Goal: Task Accomplishment & Management: Use online tool/utility

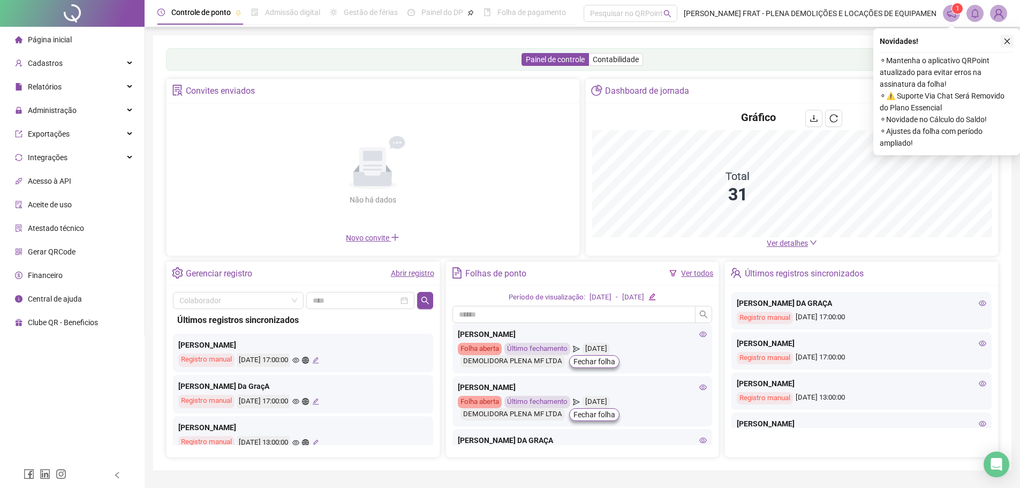
click at [1006, 40] on icon "close" at bounding box center [1006, 40] width 7 height 7
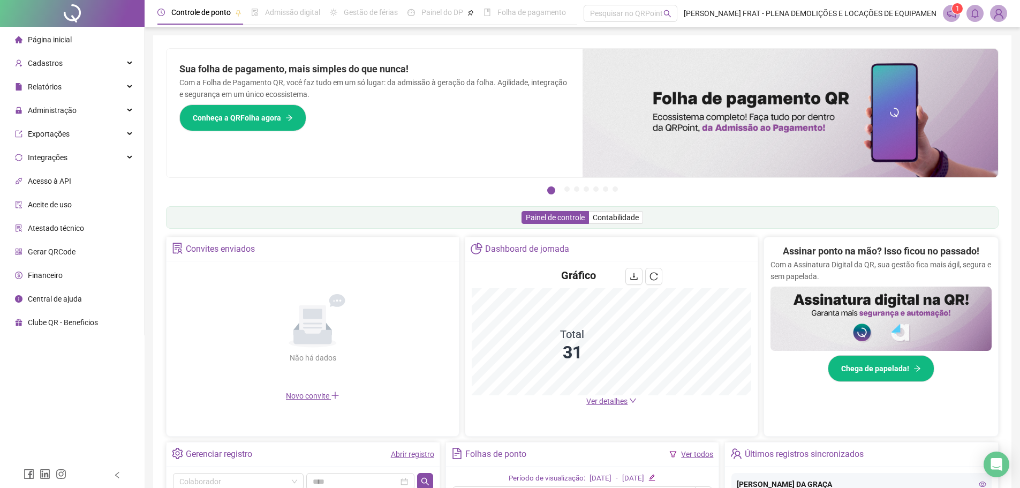
click at [606, 401] on span "Ver detalhes" at bounding box center [606, 401] width 41 height 9
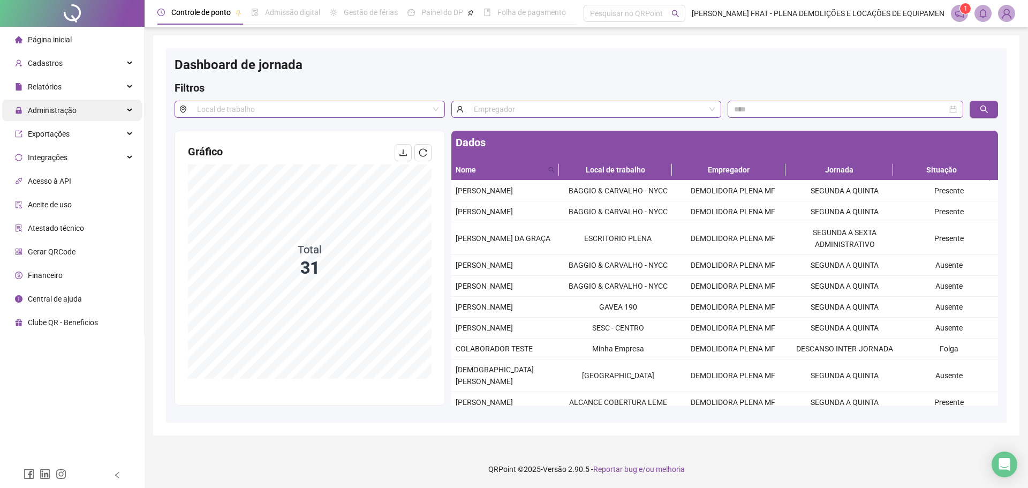
click at [49, 116] on span "Administração" at bounding box center [46, 110] width 62 height 21
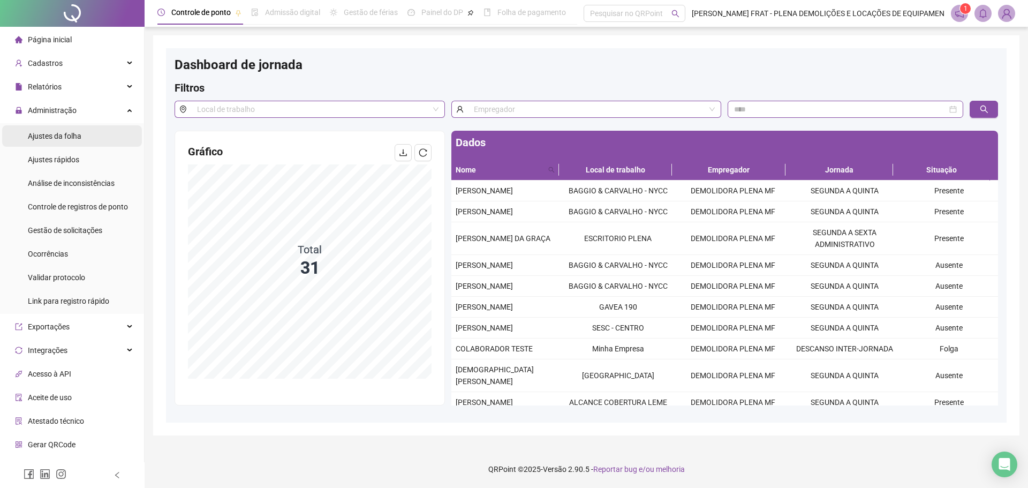
click at [58, 134] on span "Ajustes da folha" at bounding box center [55, 136] width 54 height 9
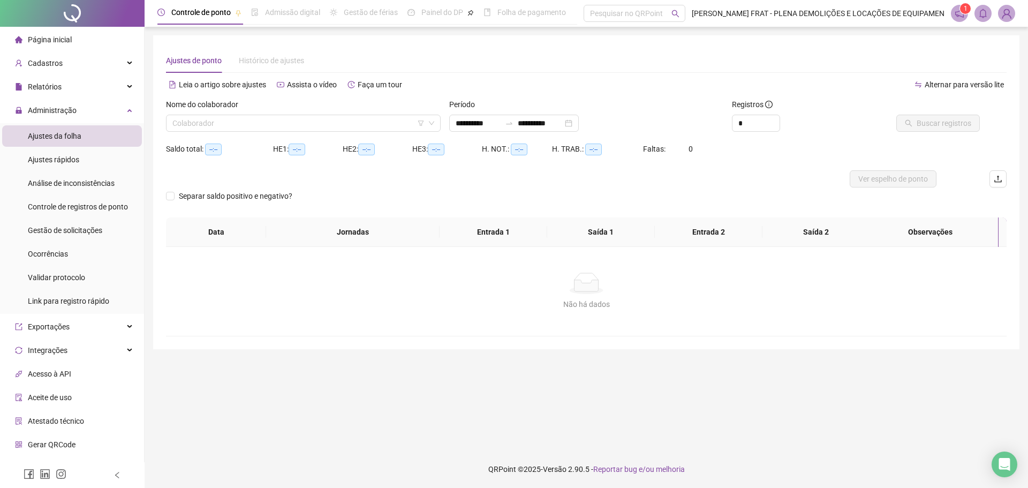
type input "**********"
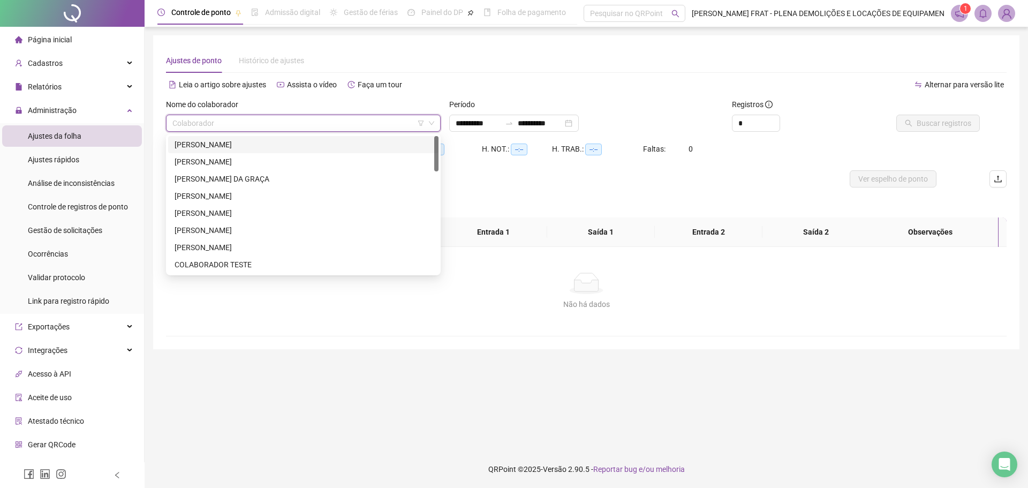
click at [279, 128] on input "search" at bounding box center [298, 123] width 252 height 16
click at [270, 145] on div "[PERSON_NAME]" at bounding box center [304, 145] width 258 height 12
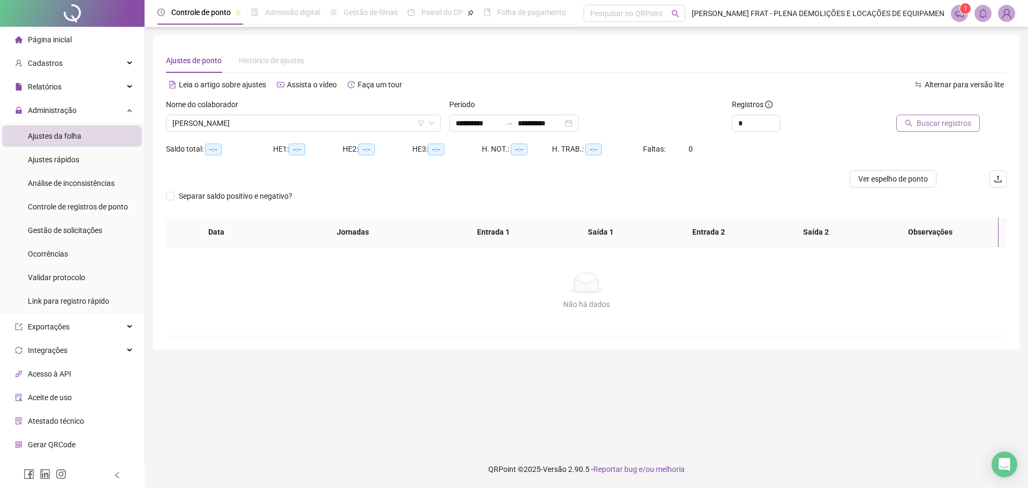
click at [931, 119] on span "Buscar registros" at bounding box center [944, 123] width 55 height 12
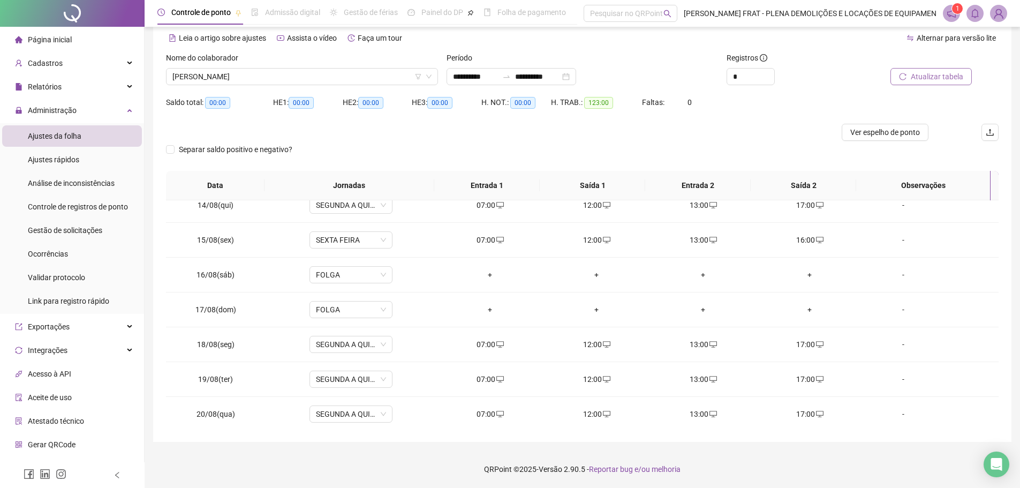
scroll to position [467, 0]
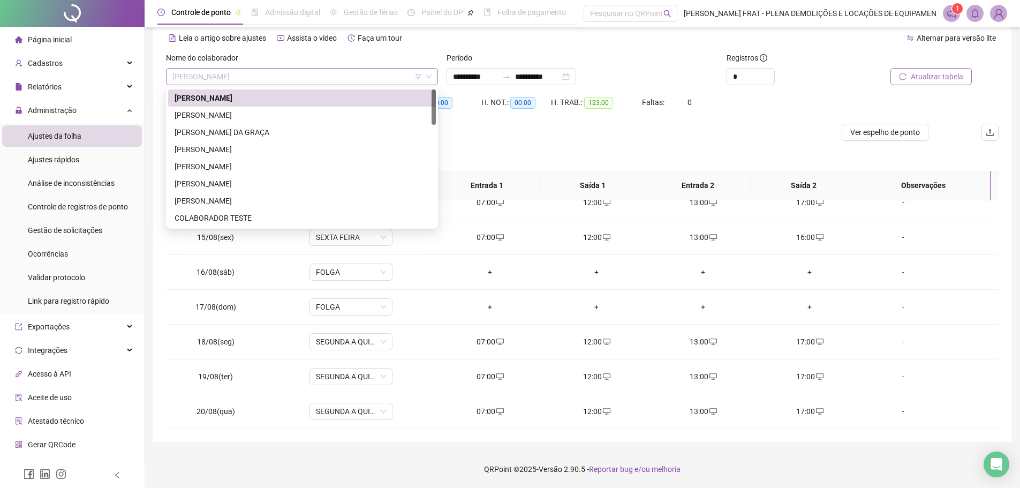
click at [312, 70] on span "[PERSON_NAME]" at bounding box center [301, 77] width 259 height 16
click at [262, 116] on div "[PERSON_NAME]" at bounding box center [302, 115] width 255 height 12
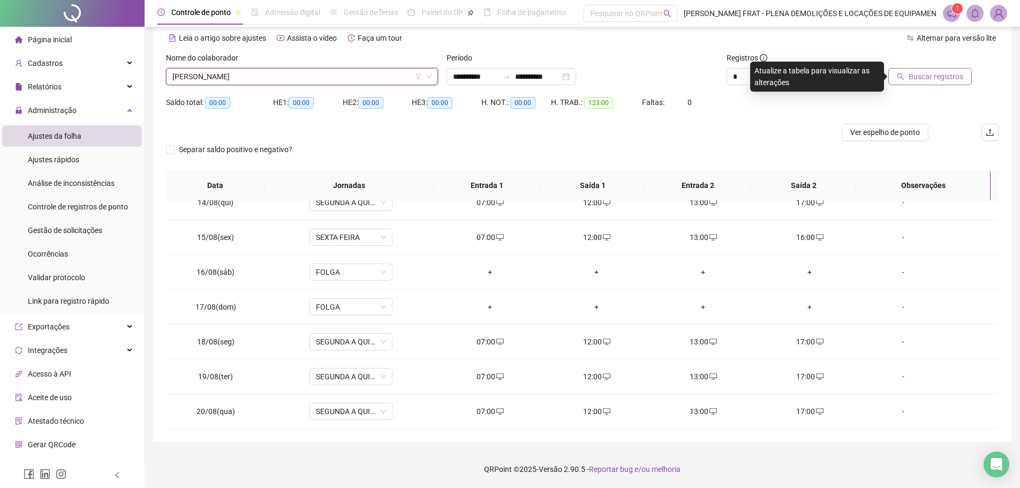
click at [932, 80] on span "Buscar registros" at bounding box center [936, 77] width 55 height 12
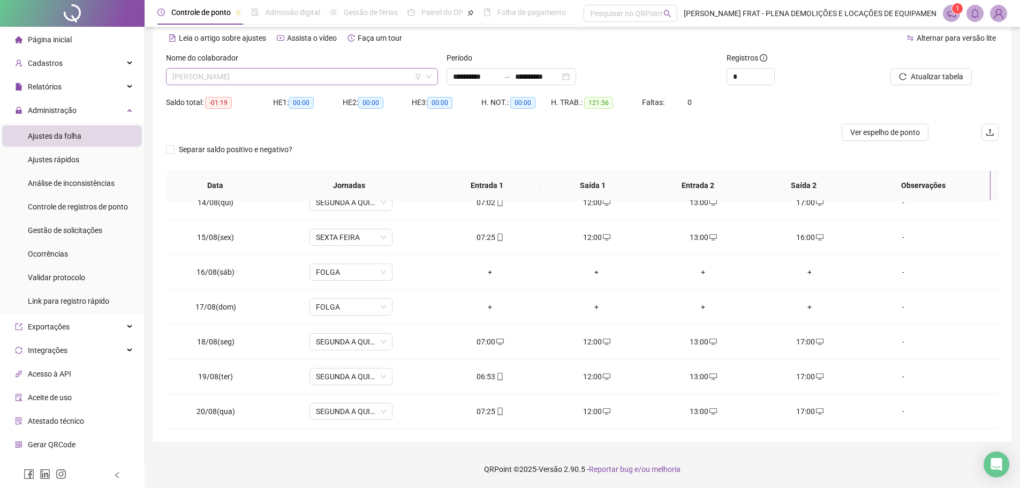
click at [306, 71] on span "[PERSON_NAME]" at bounding box center [301, 77] width 259 height 16
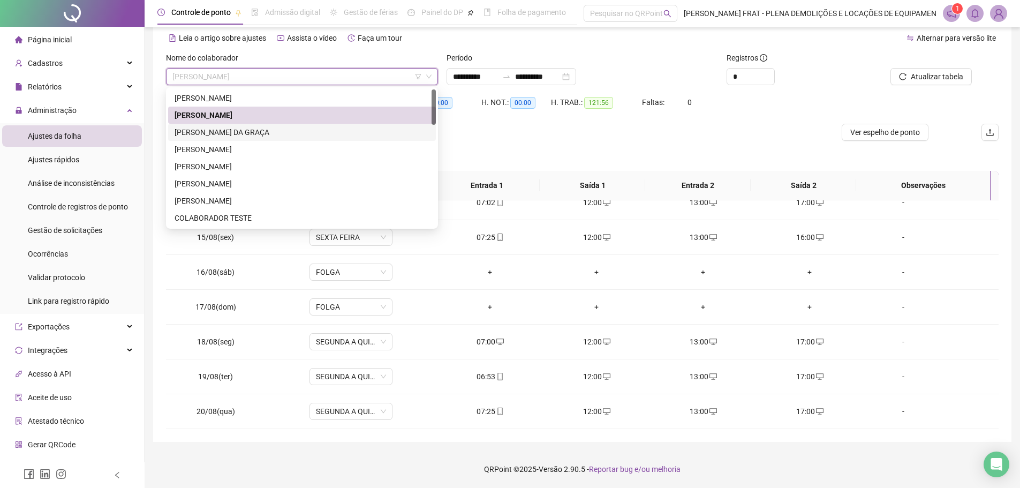
click at [246, 130] on div "[PERSON_NAME] DA GRAÇA" at bounding box center [302, 132] width 255 height 12
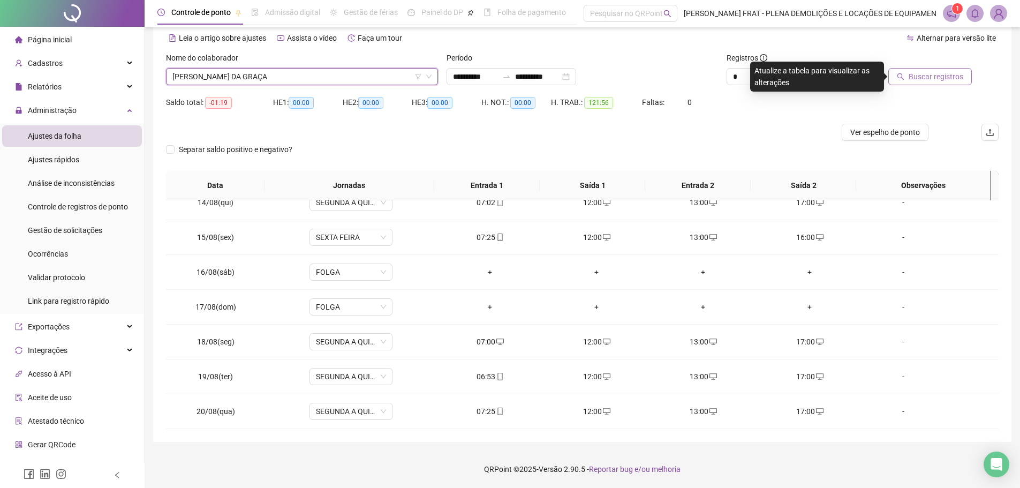
click at [933, 76] on span "Buscar registros" at bounding box center [936, 77] width 55 height 12
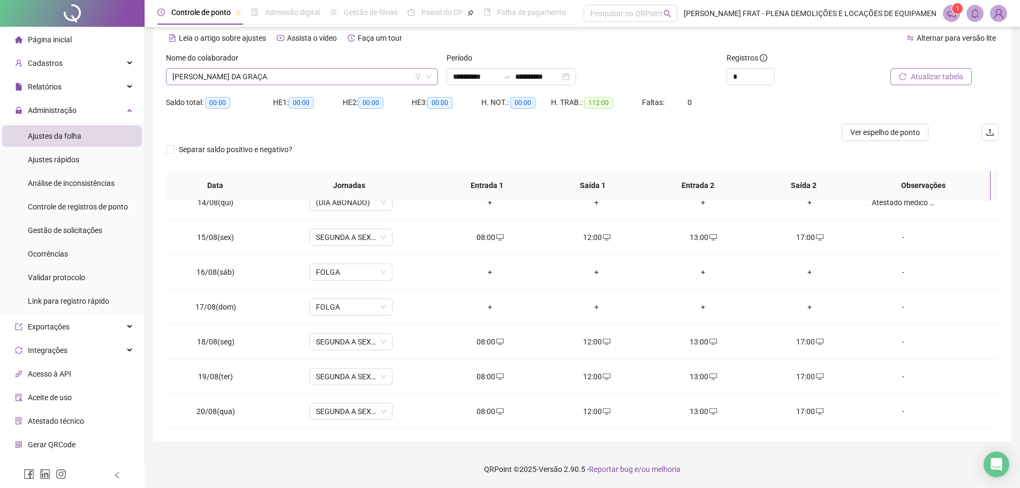
click at [352, 70] on span "[PERSON_NAME] DA GRAÇA" at bounding box center [301, 77] width 259 height 16
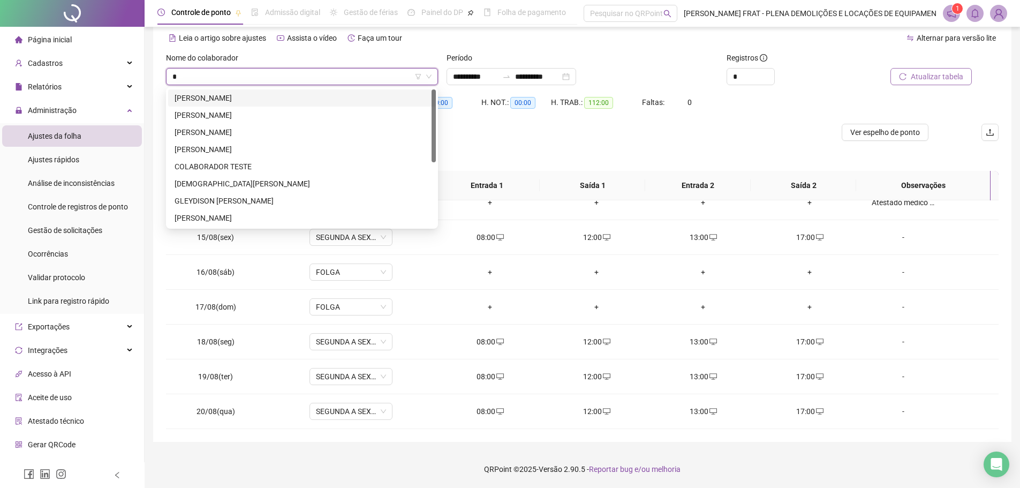
type input "**"
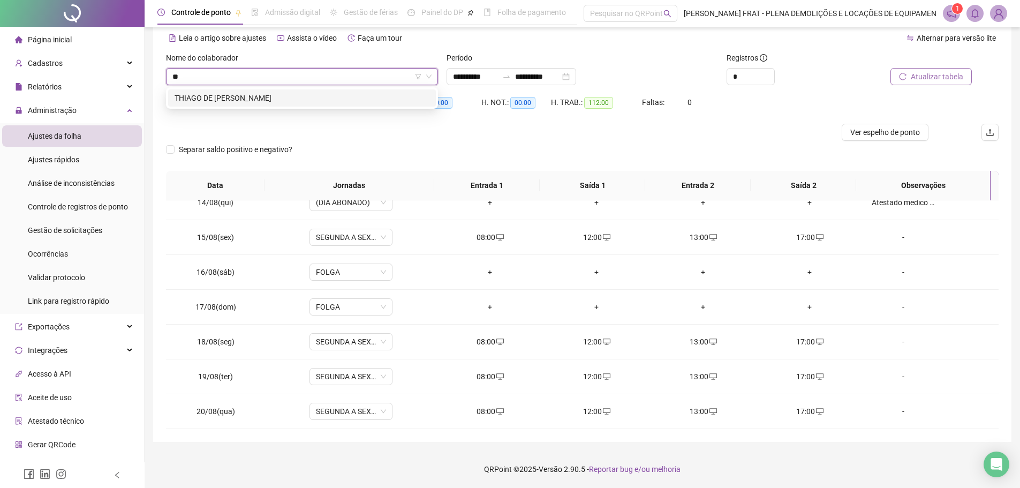
click at [269, 90] on div "THIAGO DE [PERSON_NAME]" at bounding box center [302, 97] width 268 height 17
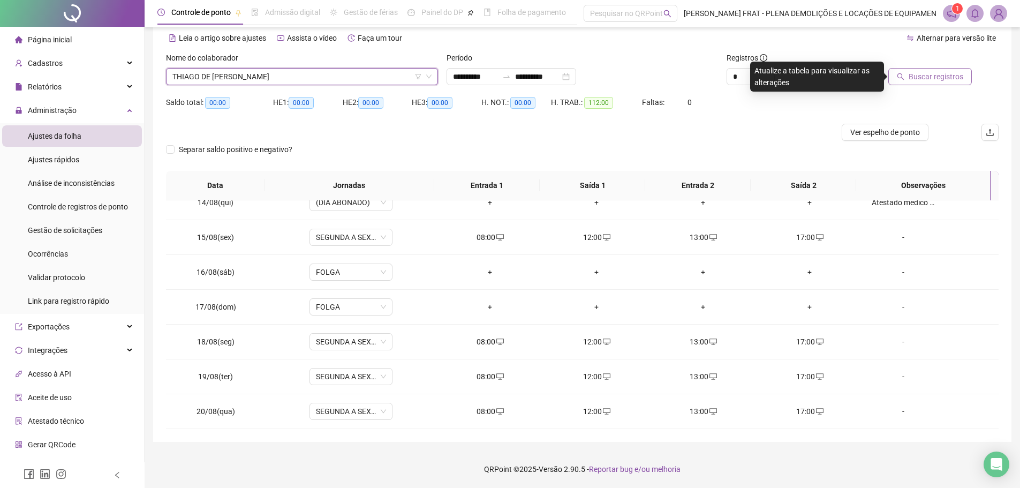
click at [930, 75] on span "Buscar registros" at bounding box center [936, 77] width 55 height 12
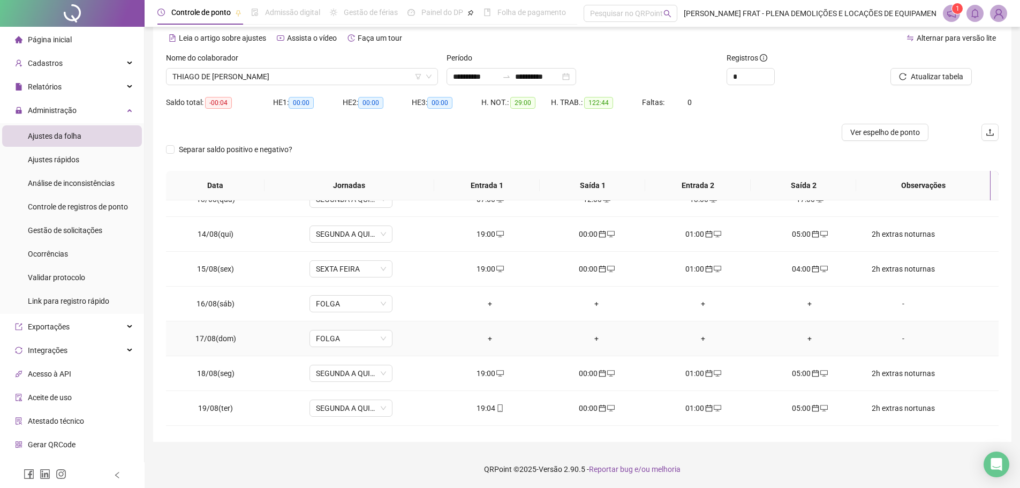
scroll to position [414, 0]
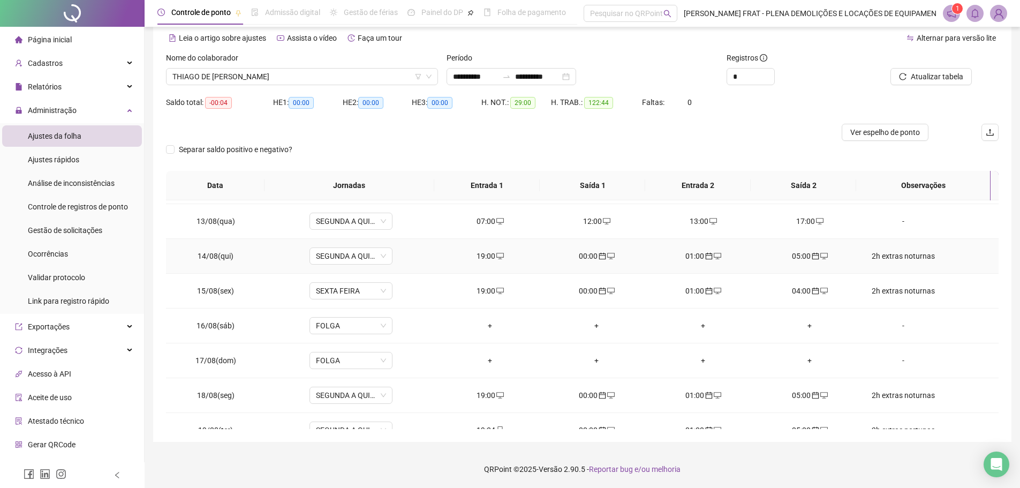
click at [896, 255] on div "2h extras noturnas" at bounding box center [903, 256] width 63 height 12
type textarea "**********"
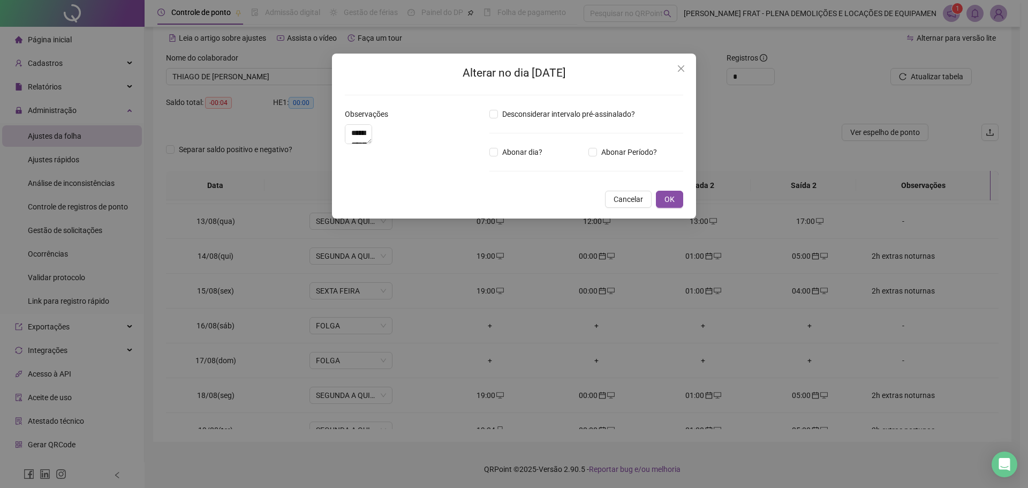
click at [896, 255] on div "**********" at bounding box center [514, 244] width 1028 height 488
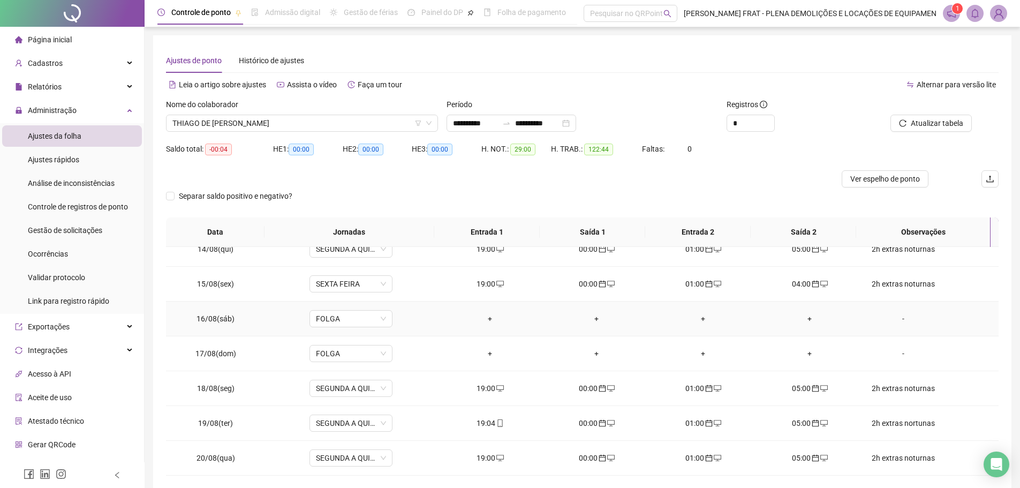
scroll to position [47, 0]
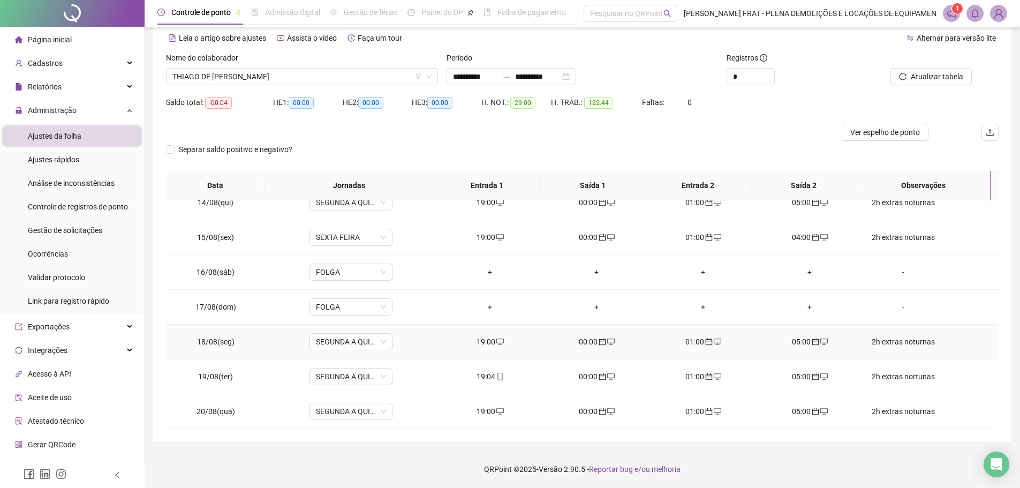
click at [584, 340] on div "00:00" at bounding box center [596, 342] width 89 height 12
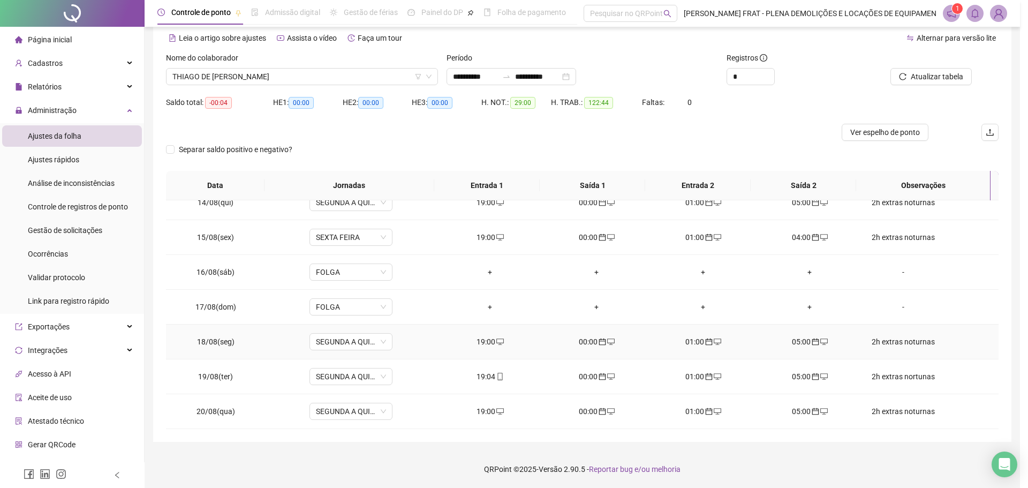
type input "**********"
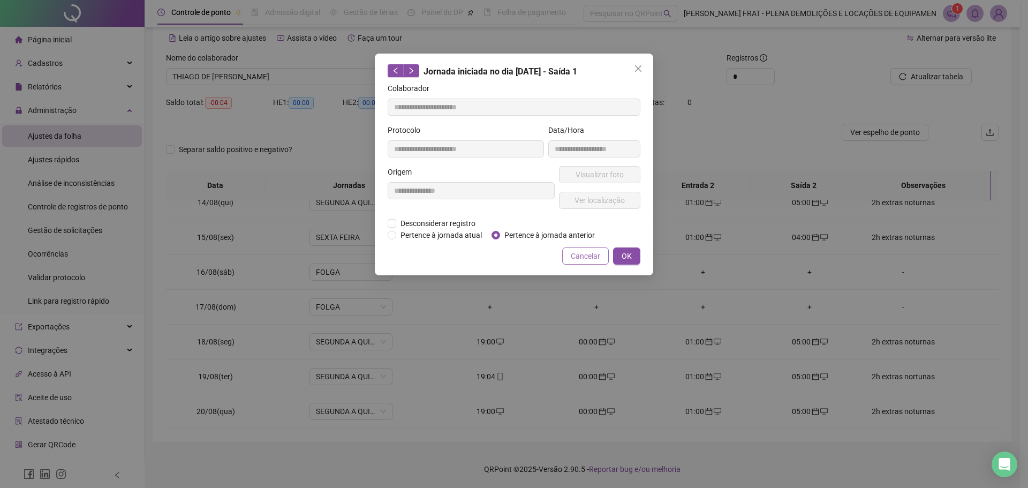
click at [586, 257] on span "Cancelar" at bounding box center [585, 256] width 29 height 12
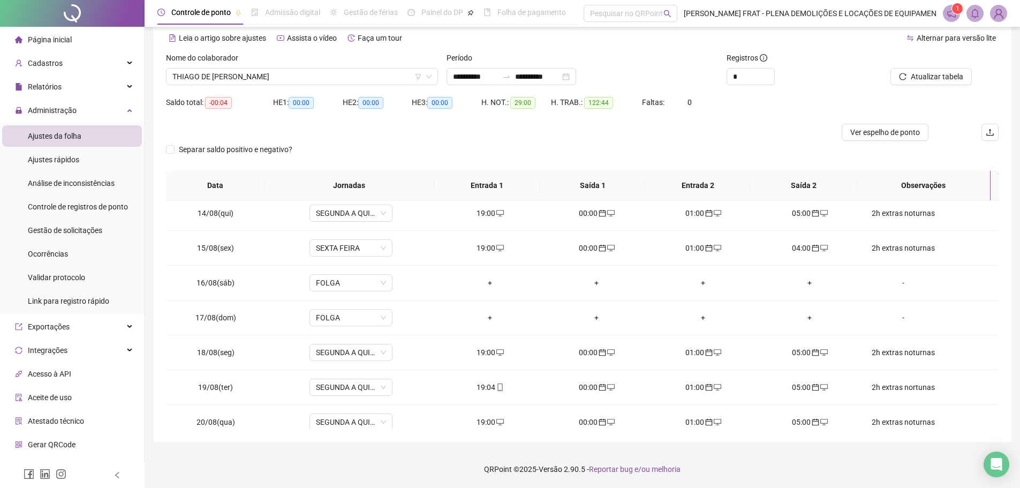
scroll to position [467, 0]
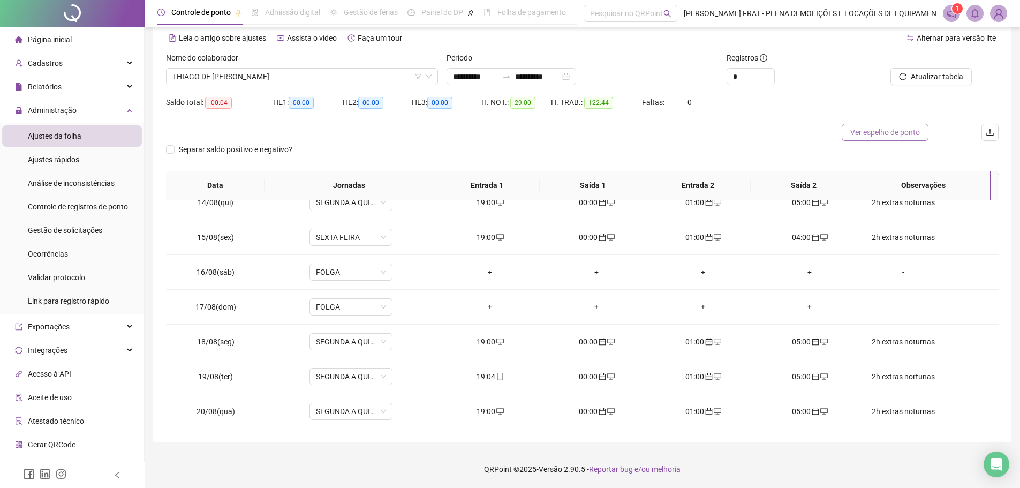
click at [872, 132] on span "Ver espelho de ponto" at bounding box center [885, 132] width 70 height 12
